Goal: Transaction & Acquisition: Purchase product/service

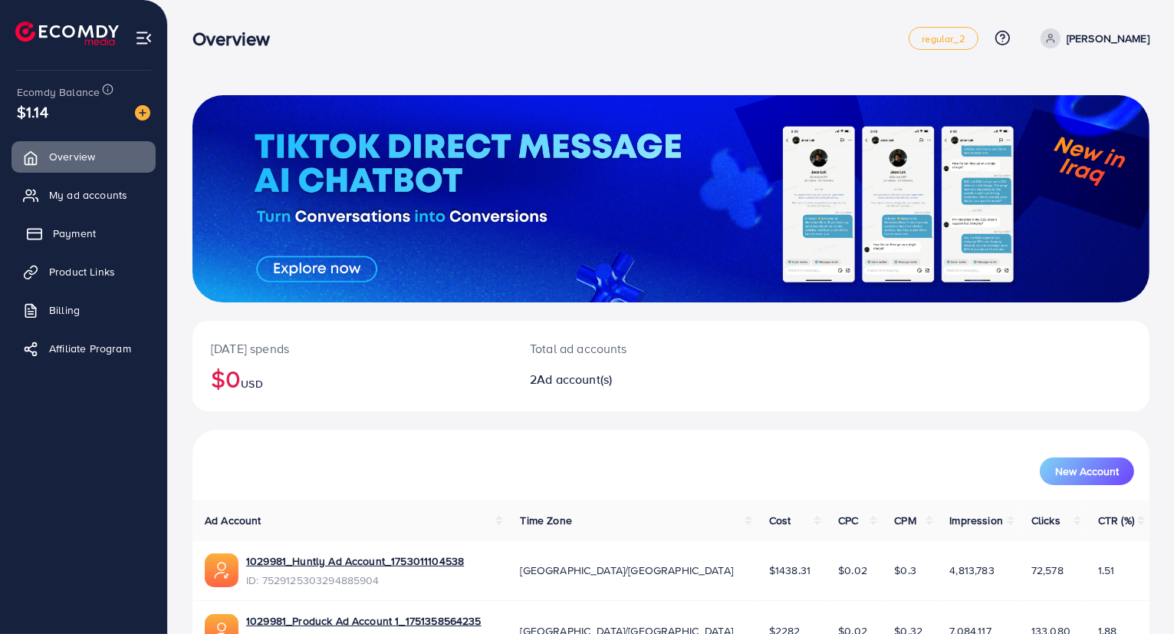
click at [45, 224] on link "Payment" at bounding box center [84, 233] width 144 height 31
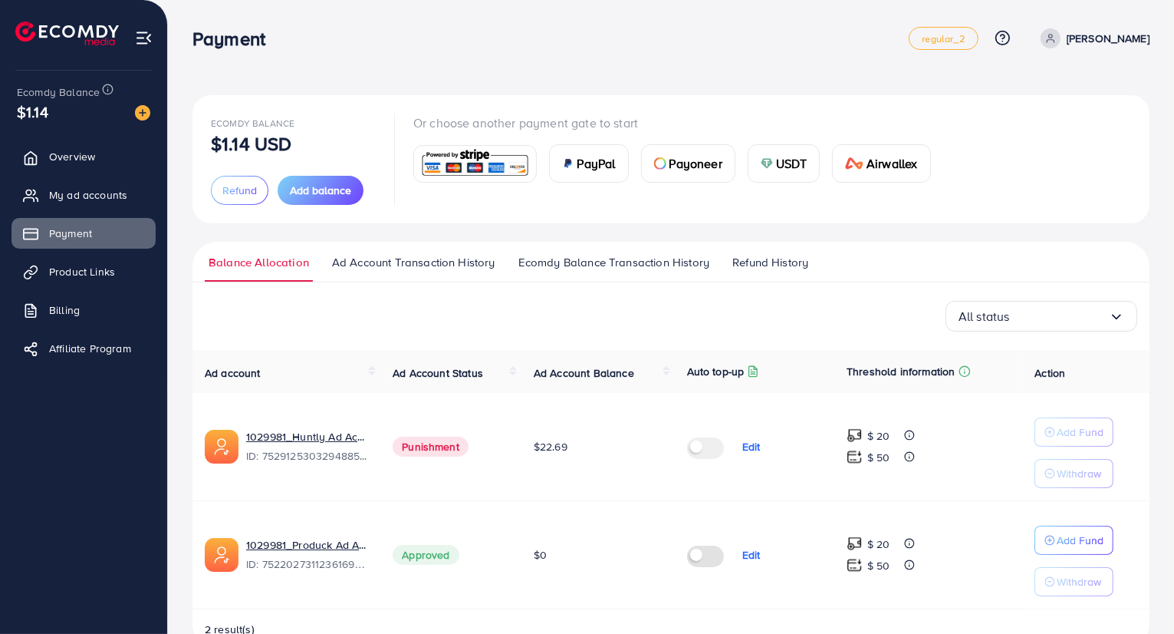
click at [786, 170] on span "USDT" at bounding box center [791, 163] width 31 height 18
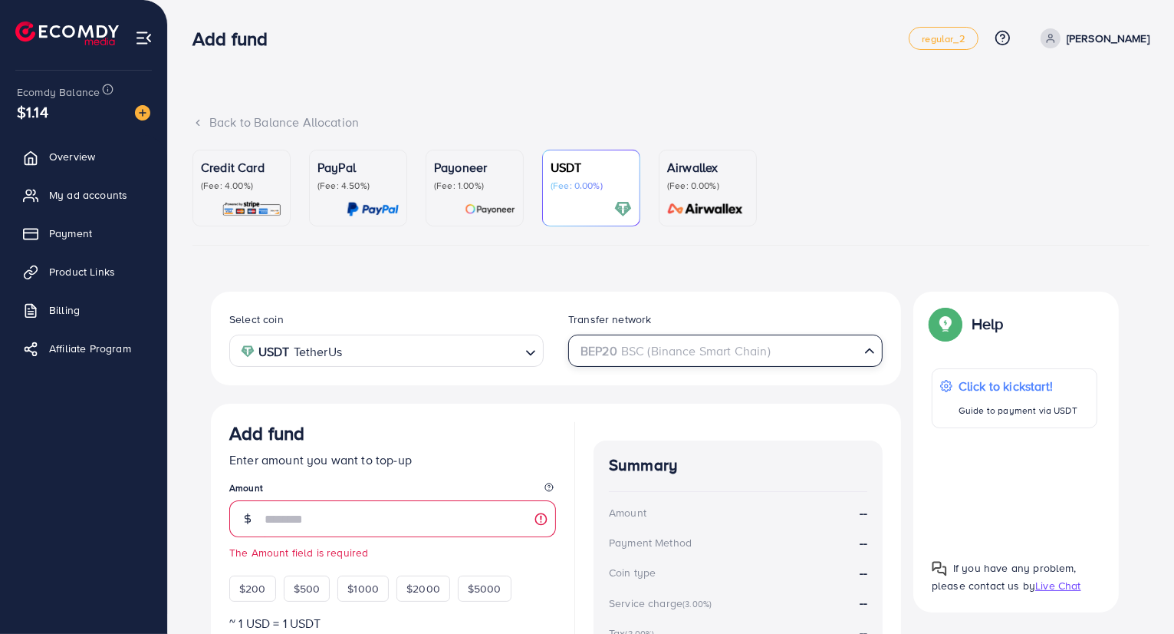
click at [682, 357] on div "BEP20 BSC (Binance Smart Chain)" at bounding box center [717, 349] width 286 height 27
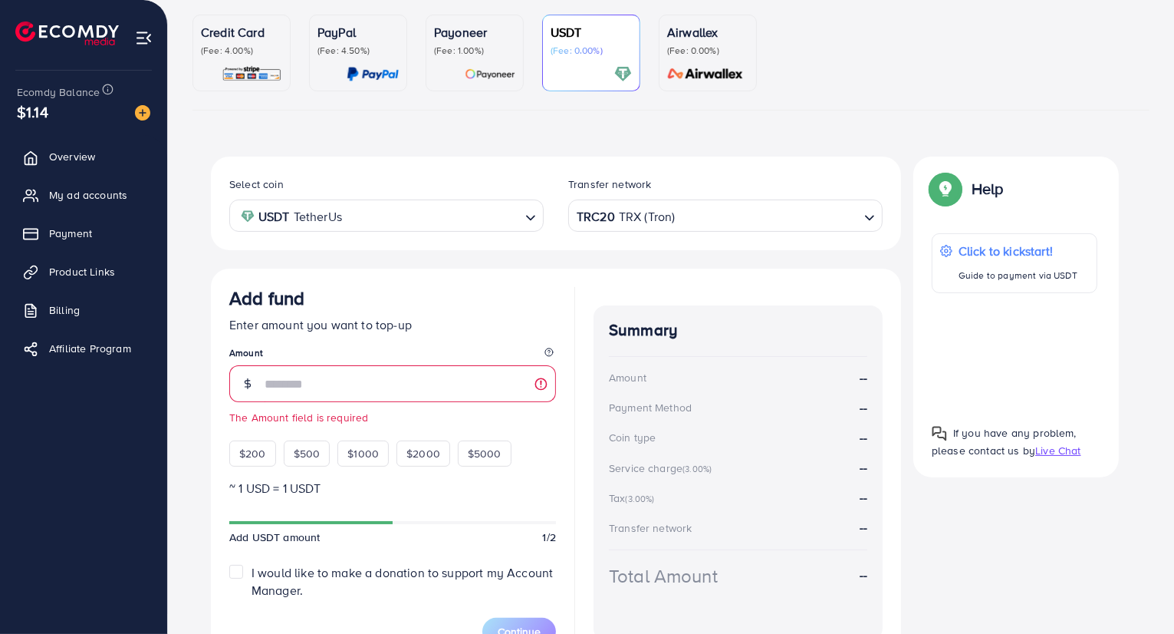
scroll to position [143, 0]
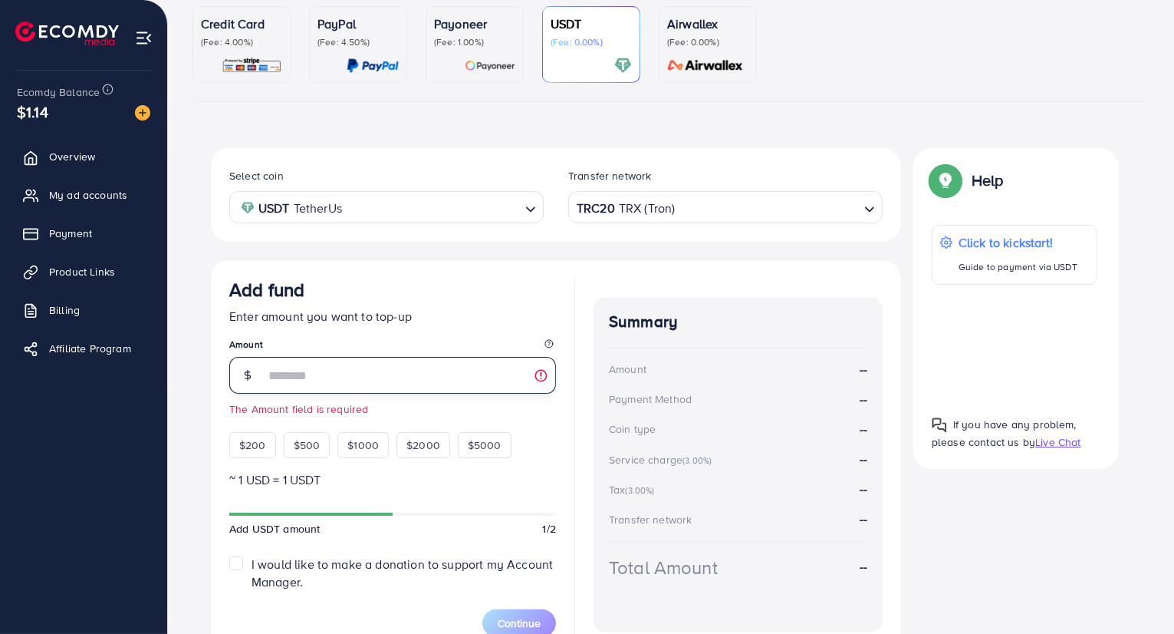
click at [428, 376] on input "number" at bounding box center [411, 375] width 292 height 37
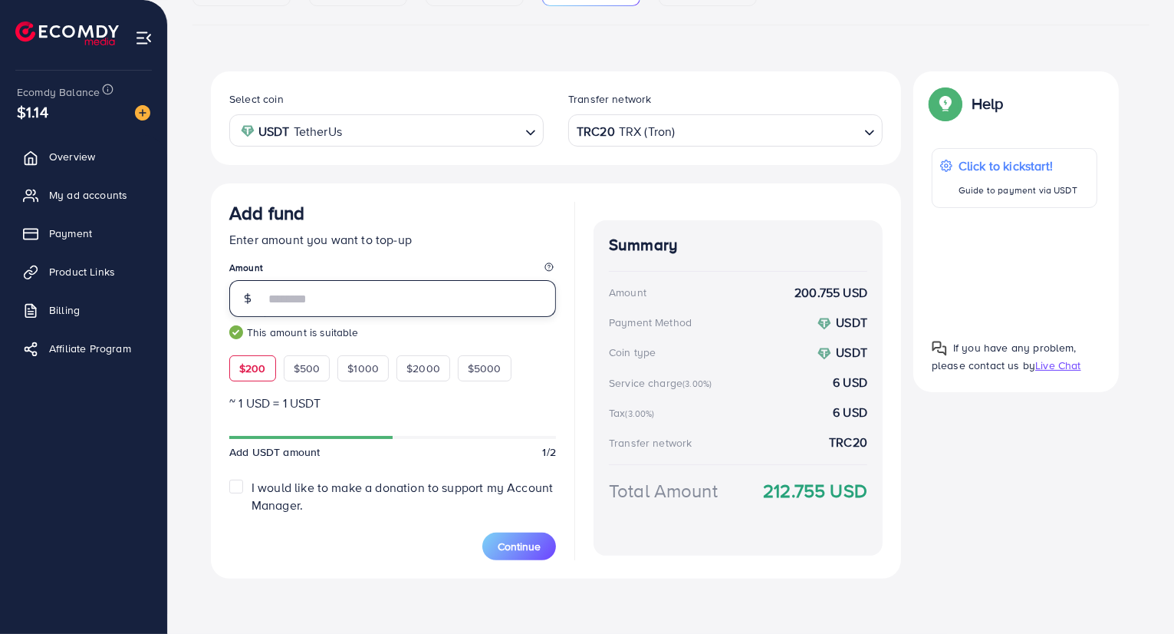
scroll to position [219, 0]
type input "***"
click at [524, 553] on button "Continue" at bounding box center [520, 547] width 74 height 28
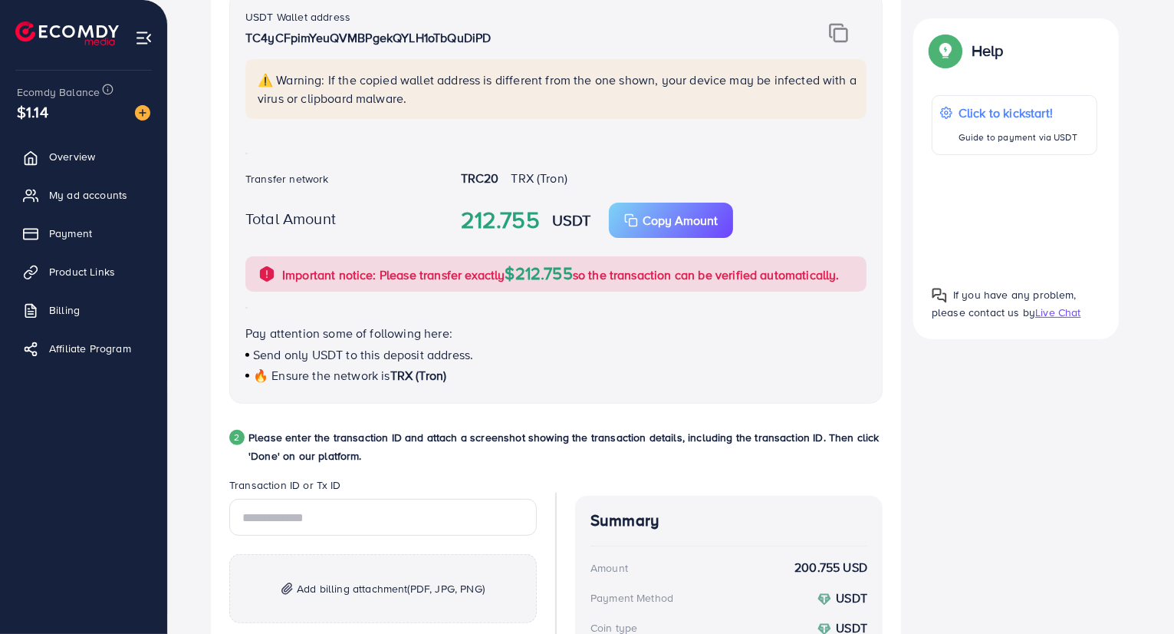
scroll to position [392, 0]
click at [396, 514] on input "text" at bounding box center [383, 517] width 308 height 37
paste input "**********"
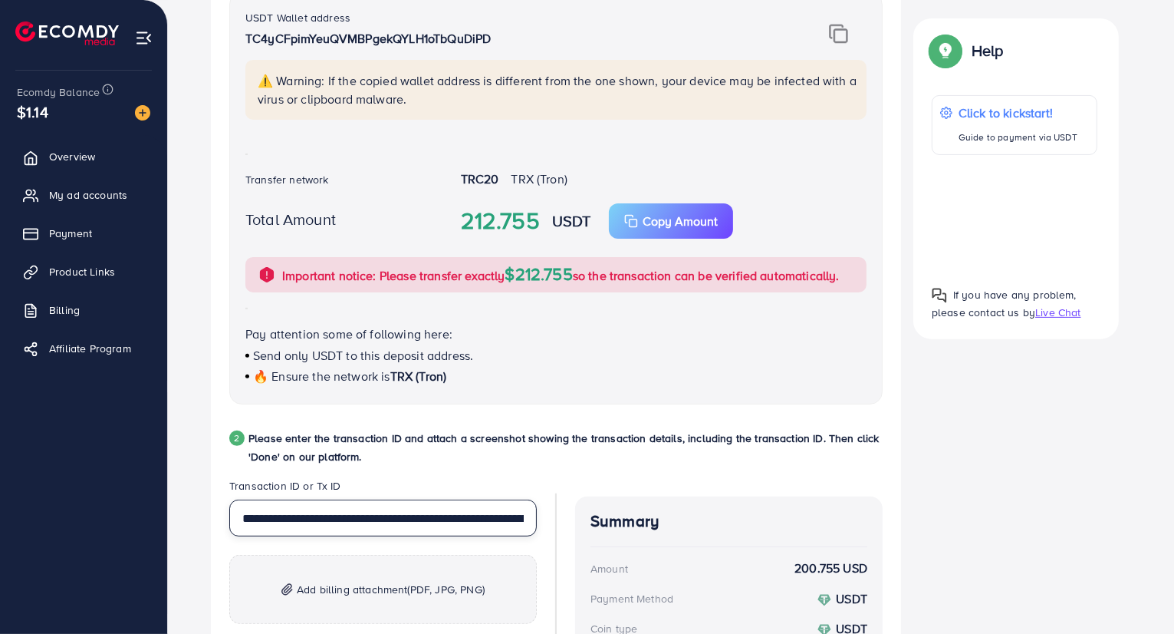
scroll to position [0, 124]
type input "**********"
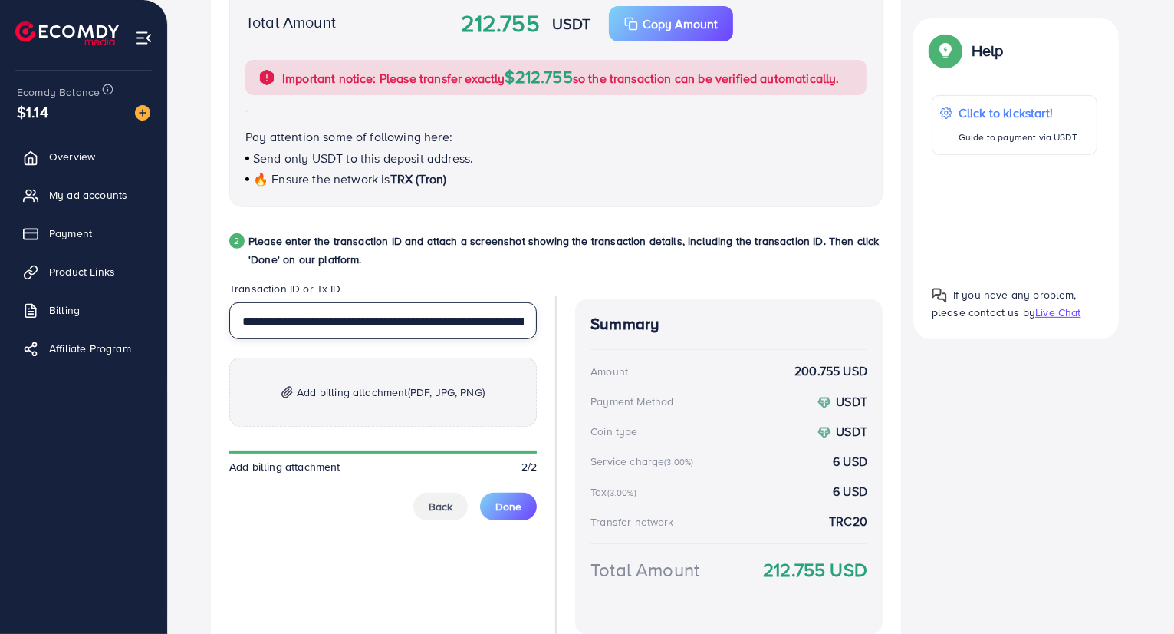
scroll to position [590, 0]
click at [367, 378] on p "Add billing attachment (PDF, JPG, PNG)" at bounding box center [383, 391] width 308 height 69
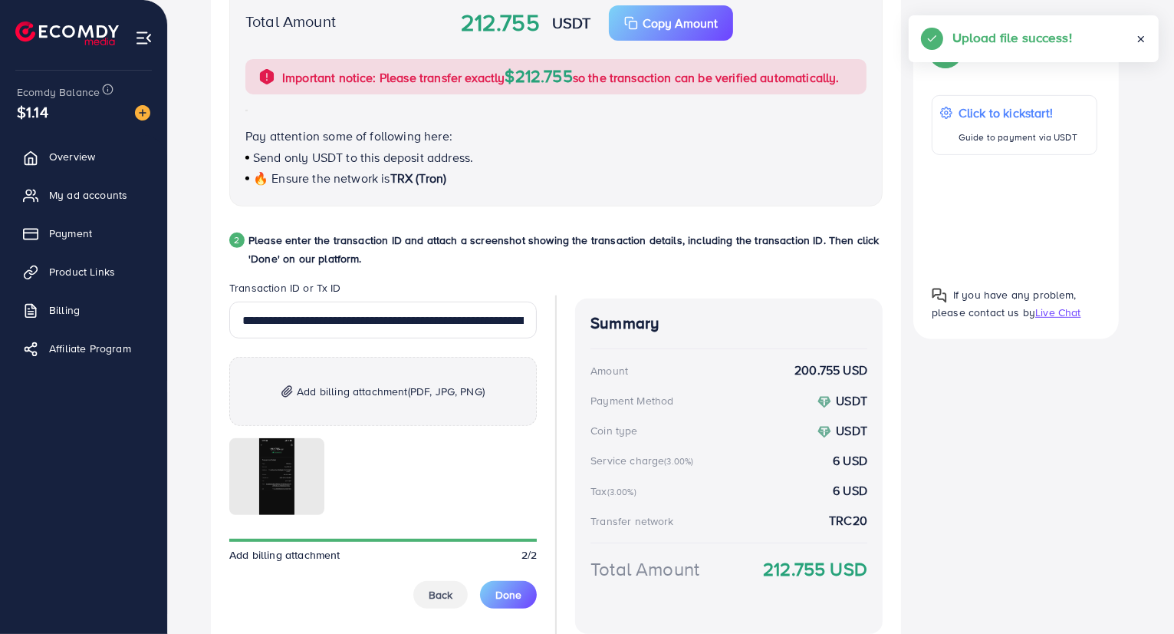
scroll to position [664, 0]
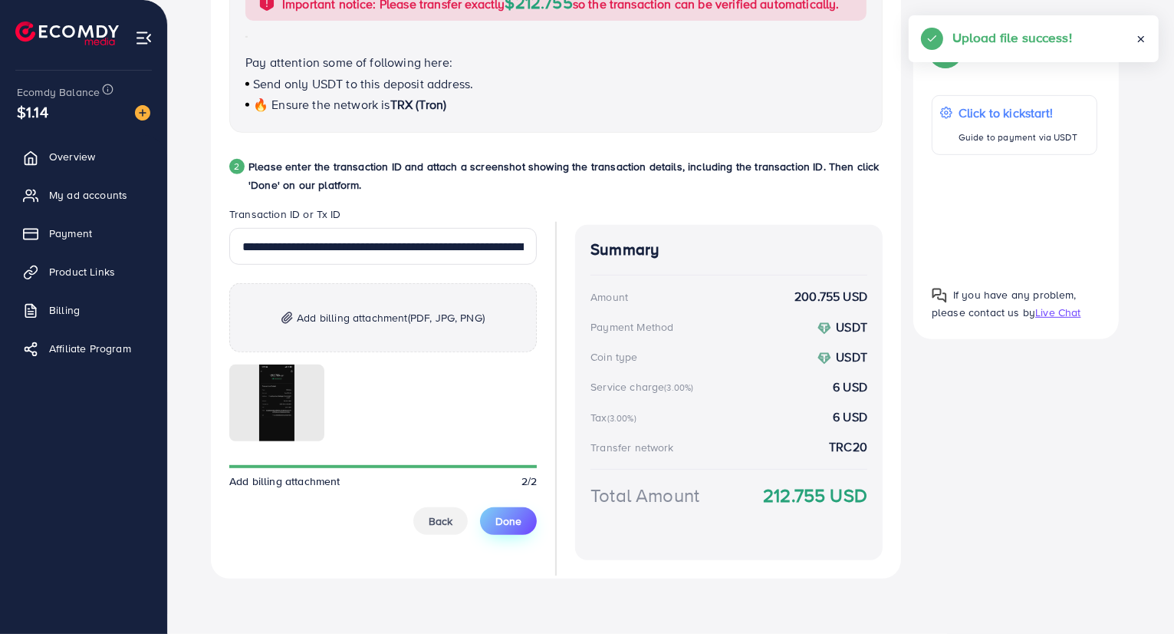
click at [501, 514] on span "Done" at bounding box center [509, 520] width 26 height 15
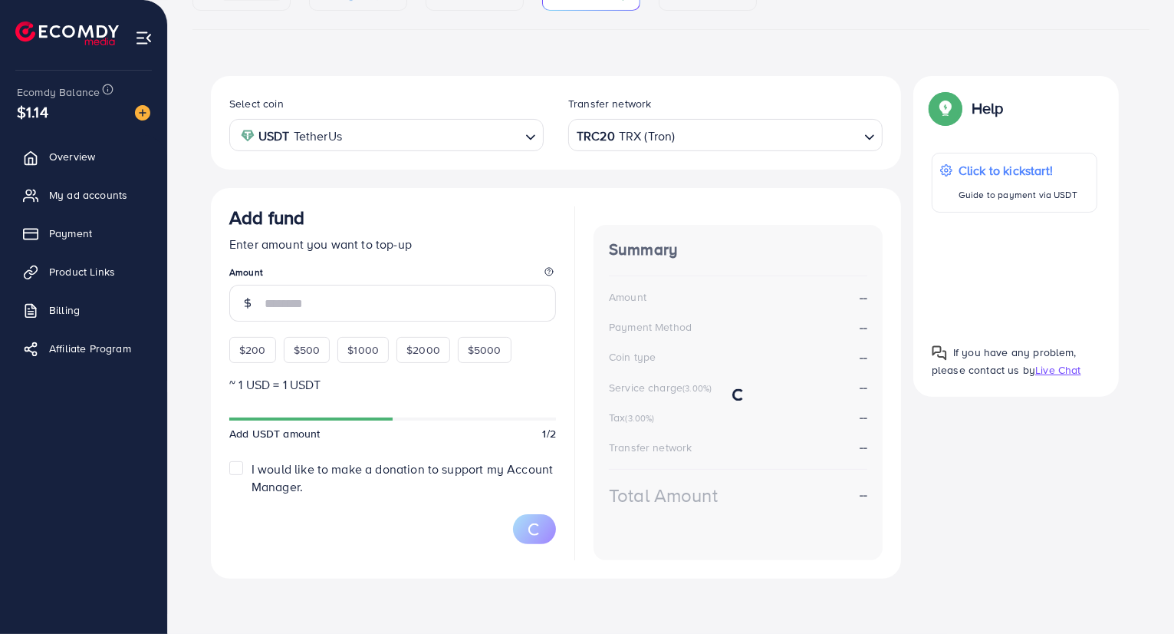
scroll to position [215, 0]
